Goal: Information Seeking & Learning: Learn about a topic

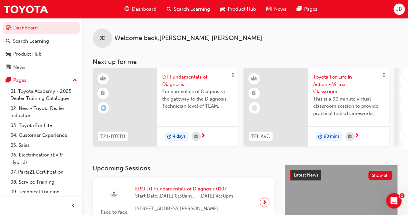
click at [400, 9] on span "JD" at bounding box center [399, 8] width 6 height 7
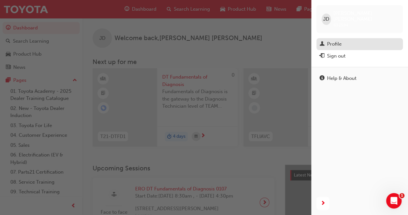
click at [355, 40] on div "Profile" at bounding box center [360, 44] width 80 height 8
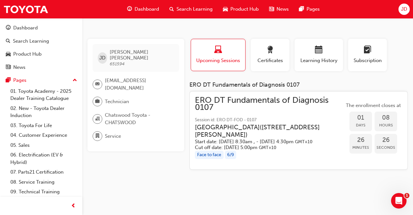
click at [405, 67] on div "Profile Upcoming Sessions Certificates Learning History Subscription" at bounding box center [298, 57] width 231 height 37
click at [273, 54] on span "award-icon" at bounding box center [270, 50] width 8 height 9
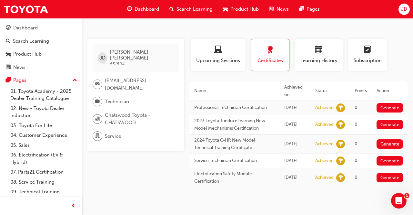
click at [148, 10] on span "Dashboard" at bounding box center [147, 8] width 25 height 7
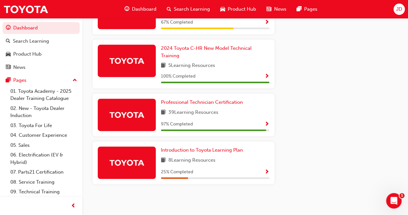
scroll to position [418, 0]
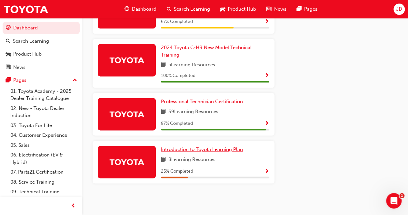
click at [194, 150] on span "Introduction to Toyota Learning Plan" at bounding box center [202, 149] width 82 height 6
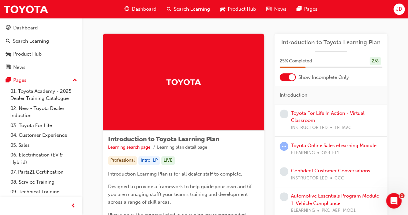
scroll to position [116, 0]
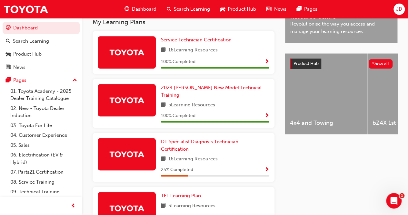
scroll to position [20, 0]
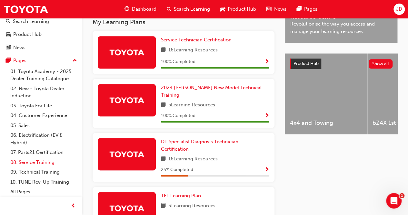
click at [32, 161] on link "08. Service Training" at bounding box center [44, 162] width 72 height 10
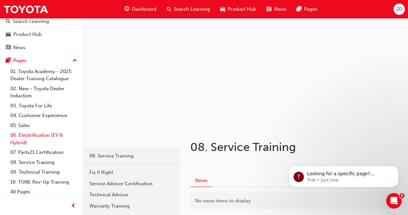
click at [26, 134] on link "06. Electrification (EV & Hybrid)" at bounding box center [44, 138] width 72 height 17
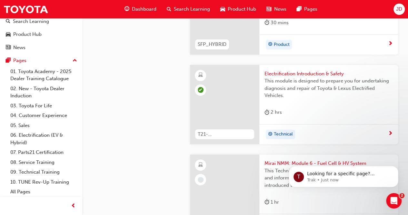
scroll to position [1265, 0]
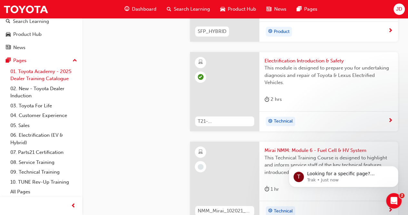
click at [54, 77] on link "01. Toyota Academy - 2025 Dealer Training Catalogue" at bounding box center [44, 75] width 72 height 17
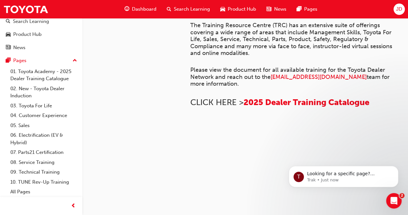
scroll to position [332, 0]
click at [273, 97] on span "2025 Dealer Training Catalogue" at bounding box center [307, 102] width 126 height 10
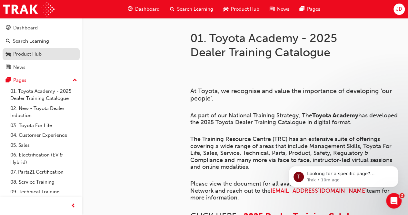
click at [28, 52] on div "Product Hub" at bounding box center [27, 53] width 28 height 7
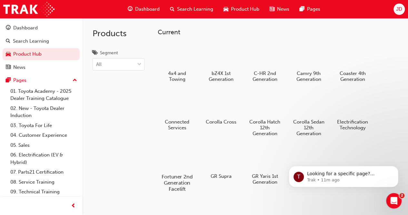
click at [177, 160] on div at bounding box center [177, 158] width 36 height 26
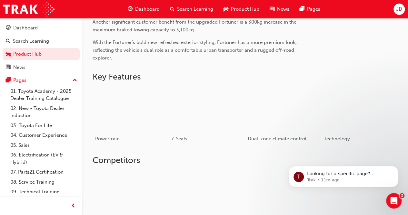
scroll to position [298, 0]
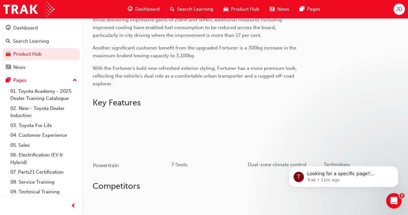
click at [128, 135] on div "button" at bounding box center [131, 135] width 76 height 43
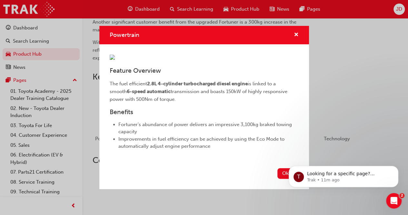
scroll to position [56, 0]
click at [288, 179] on button "Okay" at bounding box center [288, 173] width 21 height 11
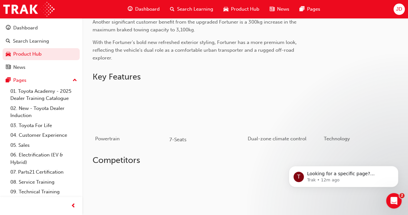
click at [209, 118] on div "button" at bounding box center [207, 109] width 76 height 43
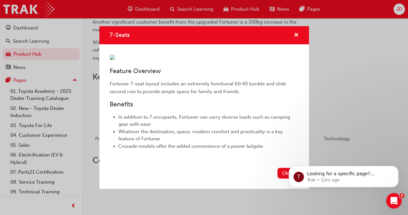
scroll to position [0, 0]
click at [294, 33] on span "cross-icon" at bounding box center [296, 36] width 5 height 6
